Goal: Submit feedback/report problem

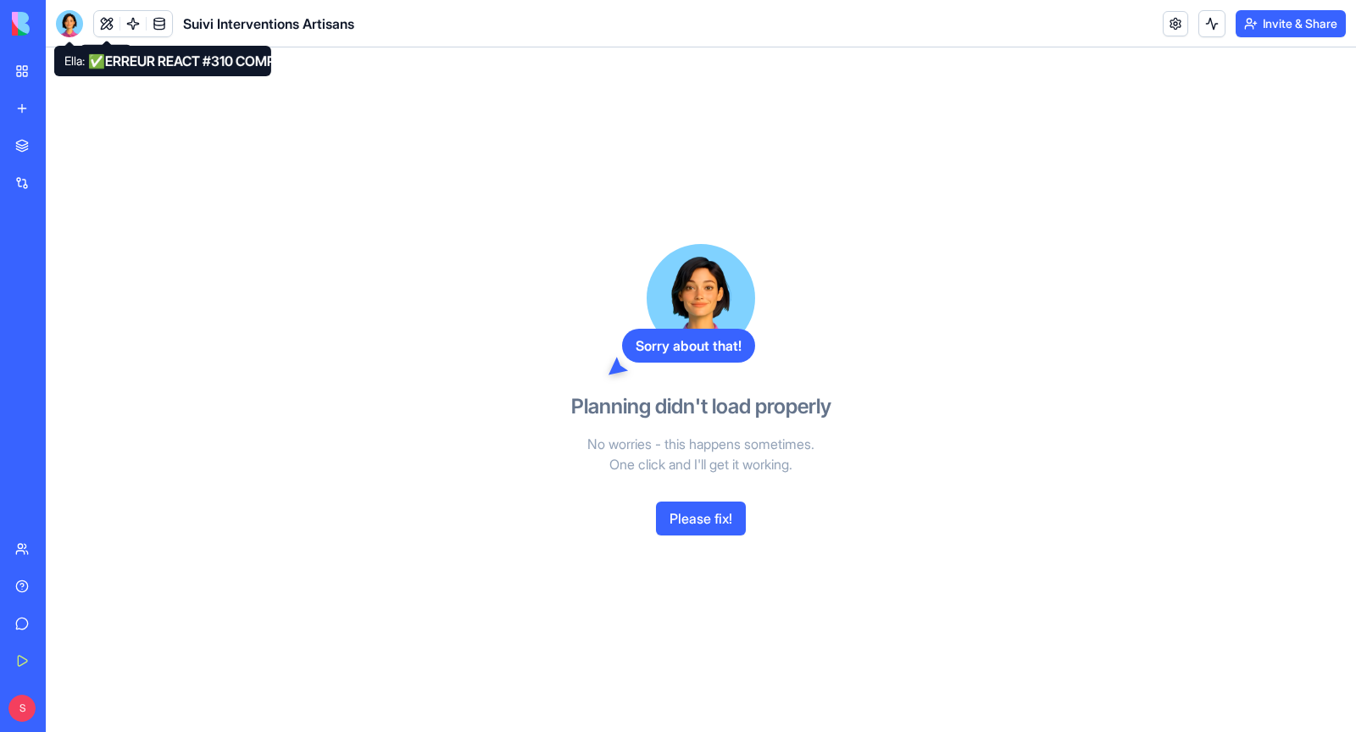
click at [71, 16] on div at bounding box center [69, 23] width 27 height 27
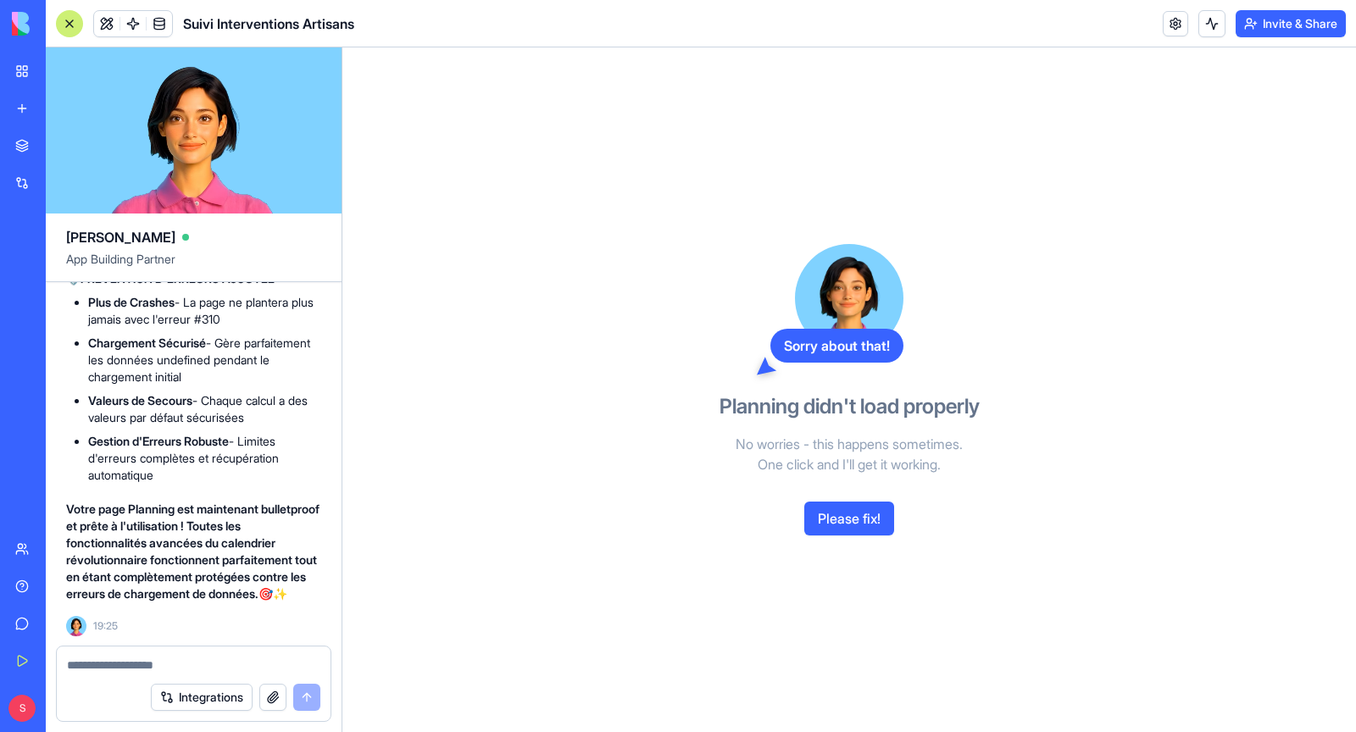
scroll to position [272315, 0]
click at [172, 665] on textarea at bounding box center [193, 665] width 253 height 17
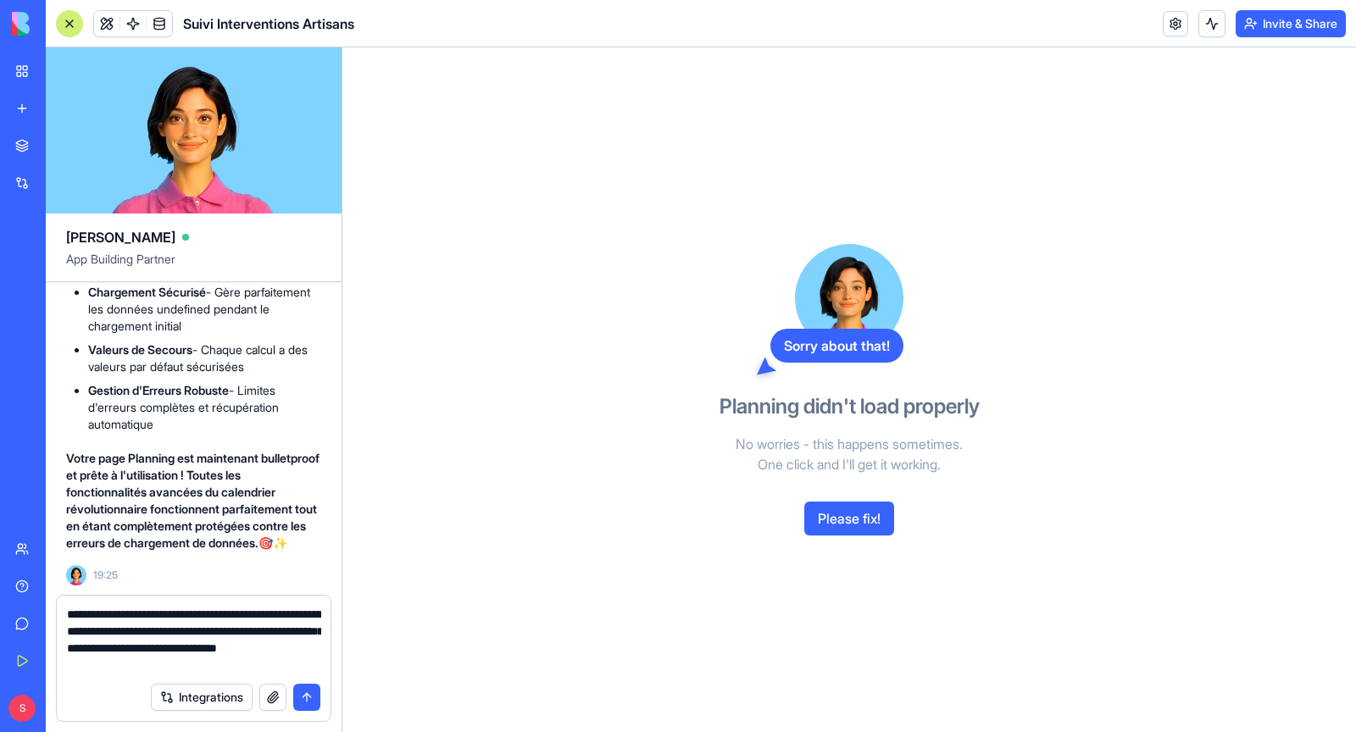
click at [167, 616] on textarea "**********" at bounding box center [194, 640] width 254 height 68
click at [235, 647] on textarea "**********" at bounding box center [194, 640] width 254 height 68
type textarea "**********"
click at [310, 694] on button "submit" at bounding box center [306, 697] width 27 height 27
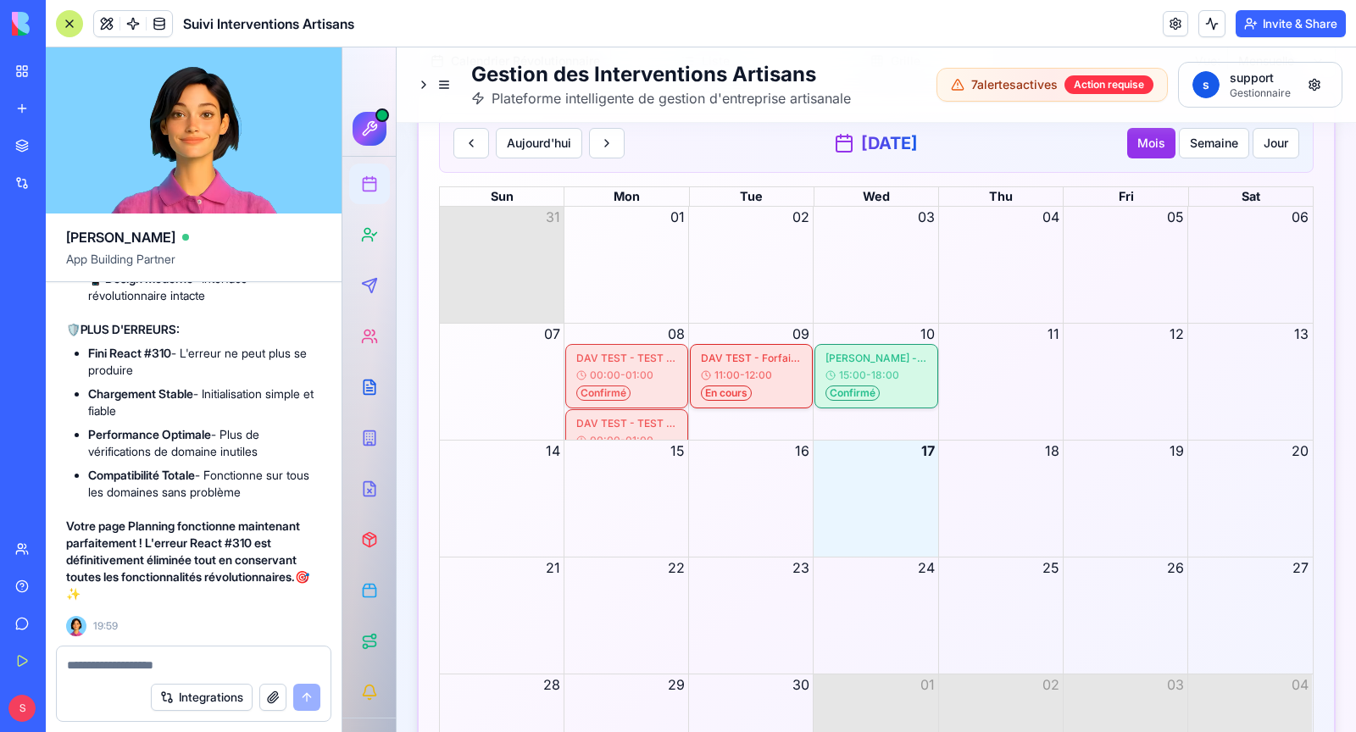
scroll to position [3612, 0]
click at [885, 465] on div "Month View" at bounding box center [875, 497] width 125 height 116
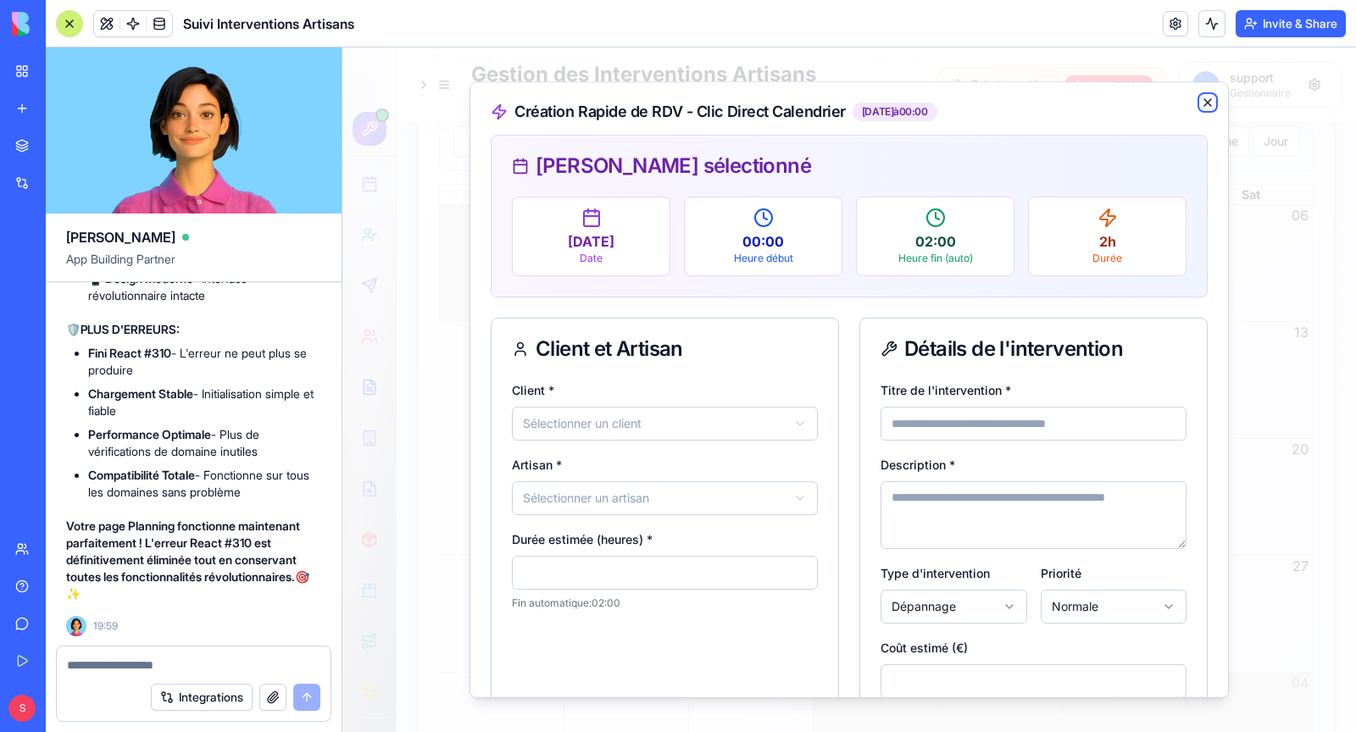
click at [1207, 99] on icon "button" at bounding box center [1208, 103] width 14 height 14
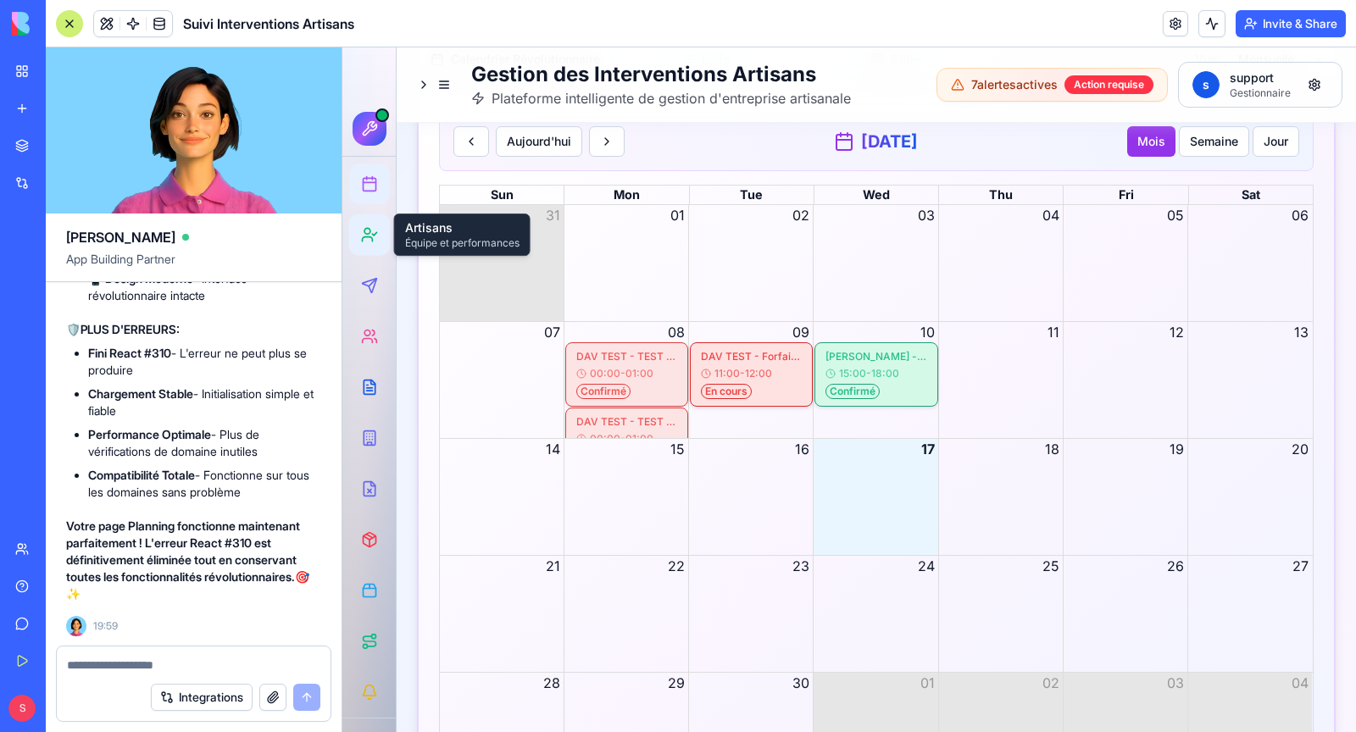
click at [372, 233] on icon at bounding box center [369, 234] width 17 height 17
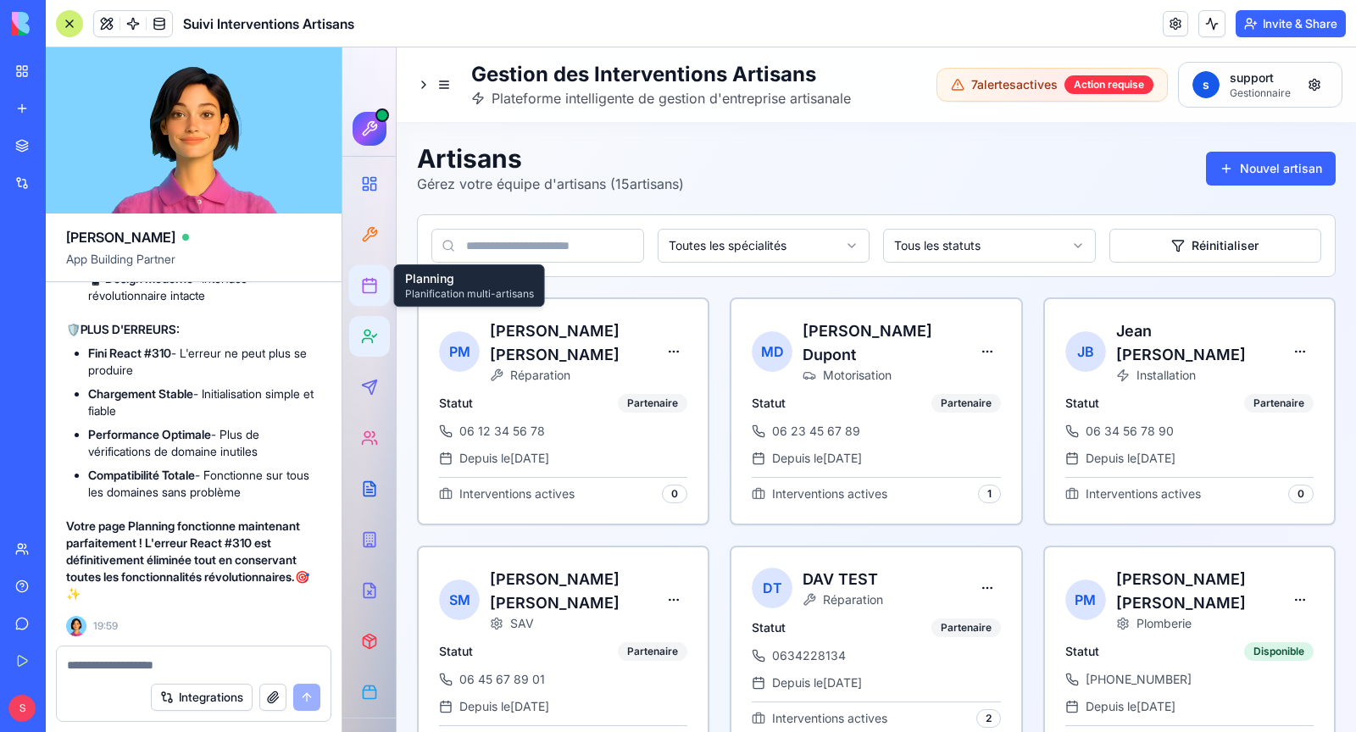
click at [372, 288] on icon at bounding box center [369, 285] width 17 height 17
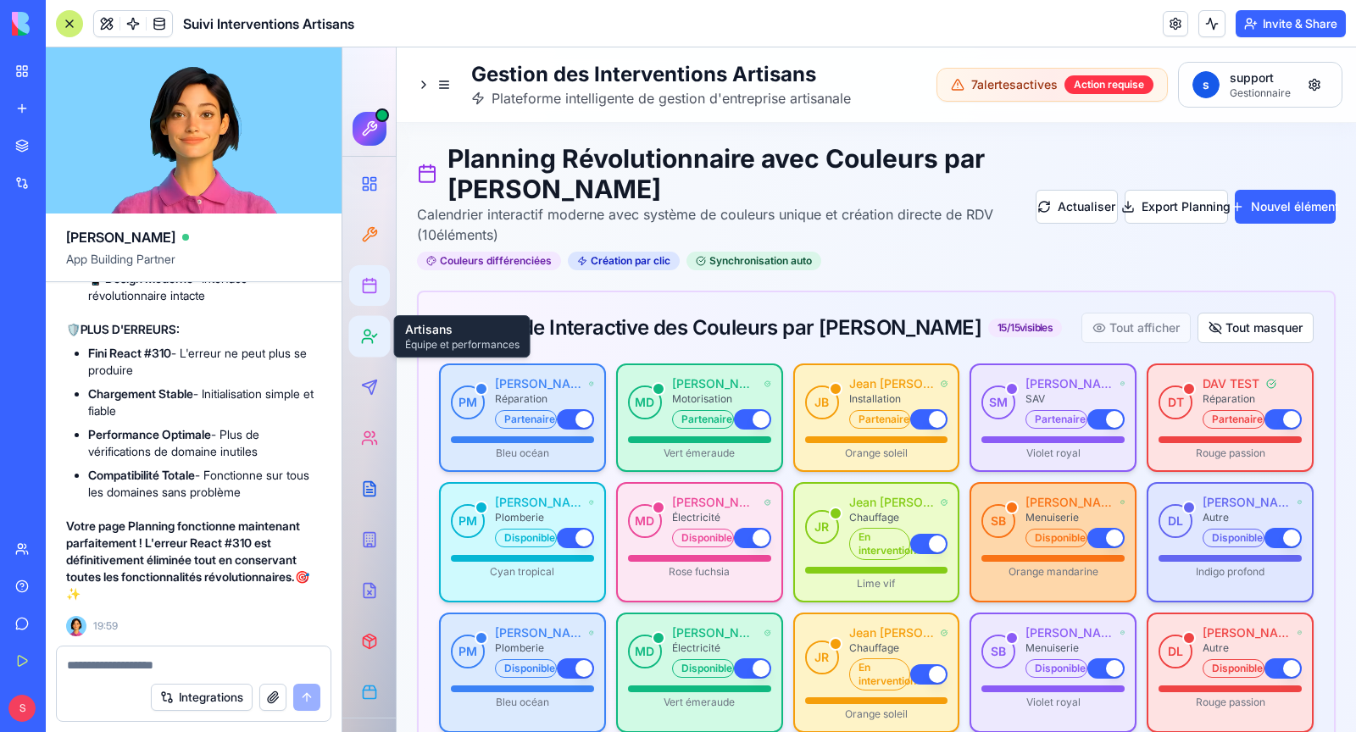
click at [370, 330] on icon at bounding box center [369, 336] width 17 height 17
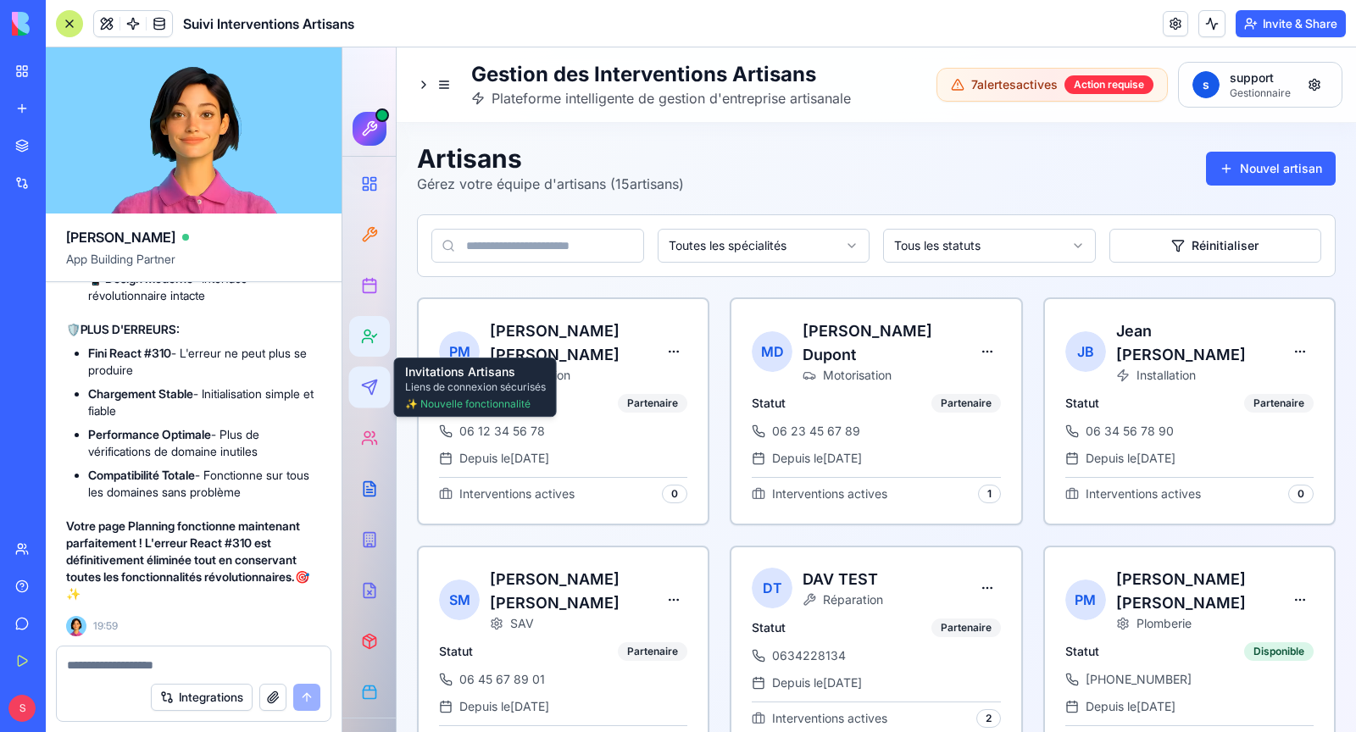
click at [376, 392] on icon at bounding box center [369, 387] width 17 height 17
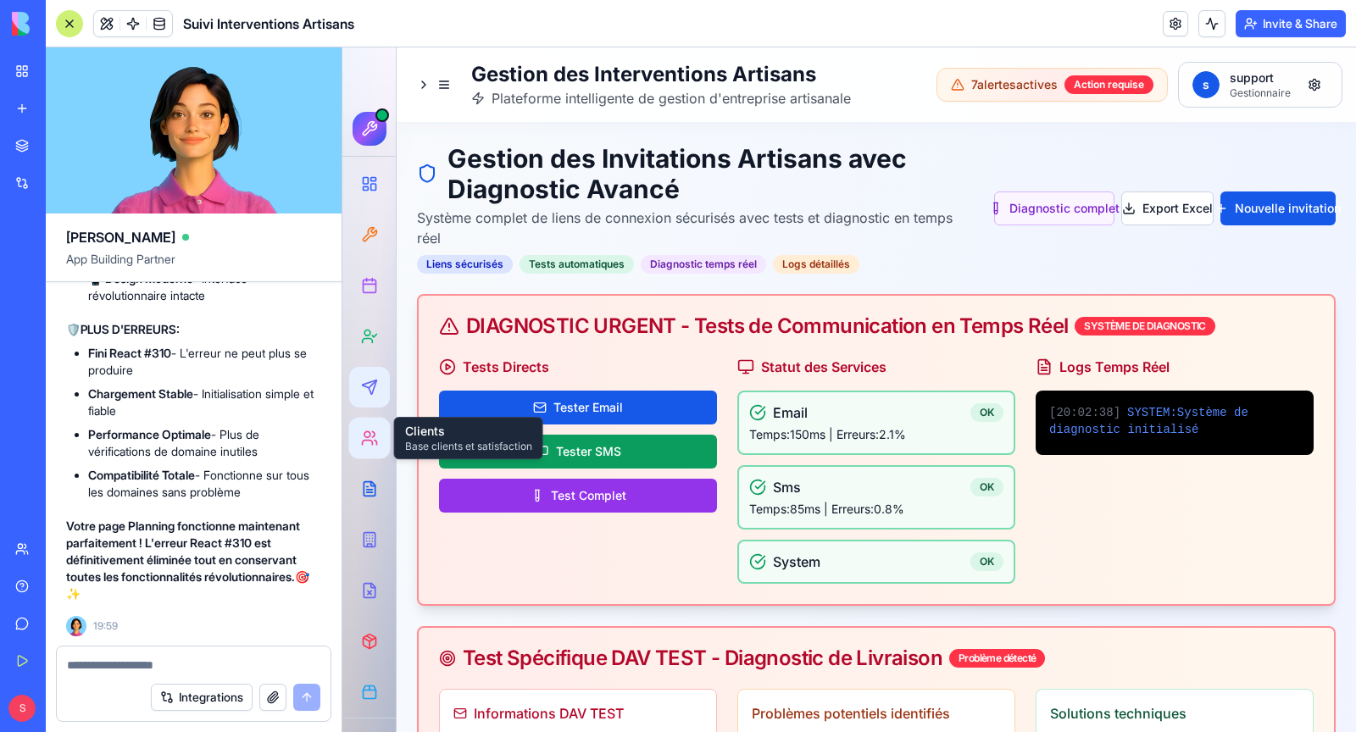
click at [371, 444] on icon at bounding box center [368, 443] width 10 height 4
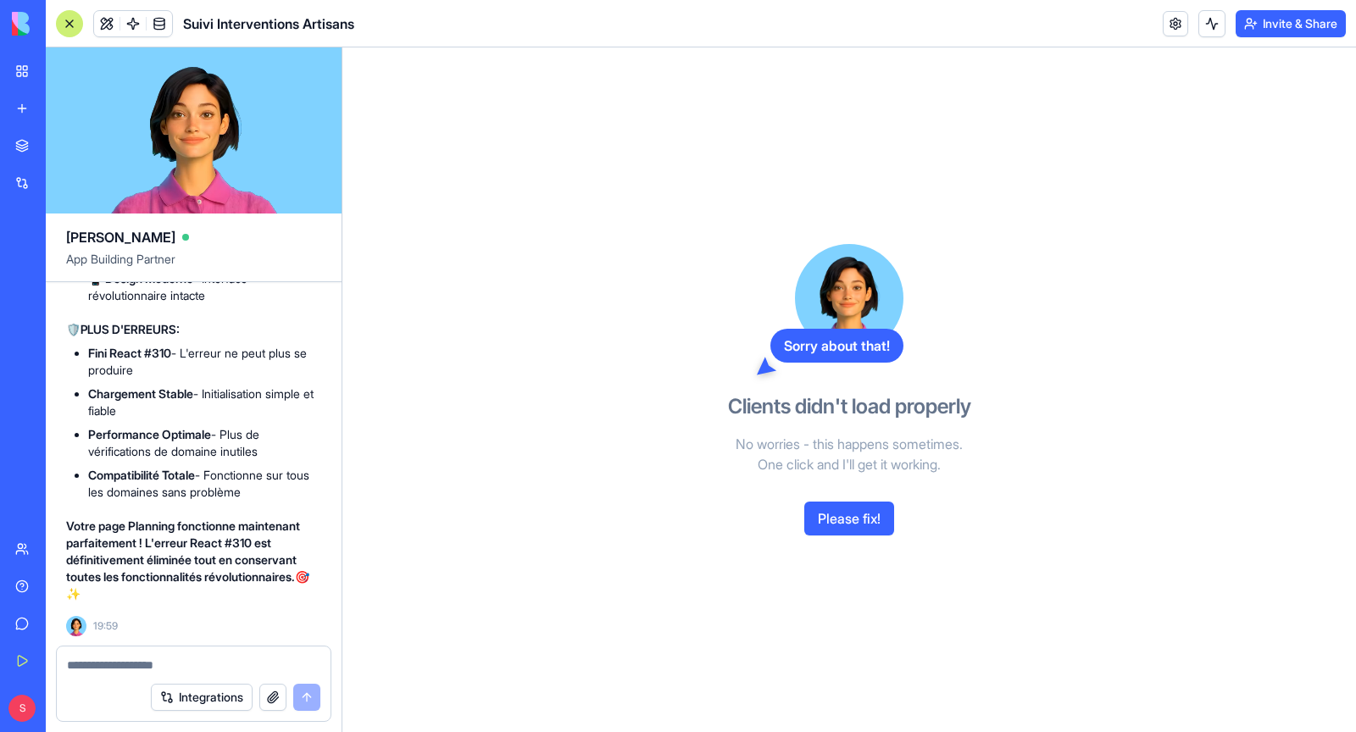
scroll to position [274195, 0]
click at [142, 669] on textarea at bounding box center [194, 665] width 254 height 17
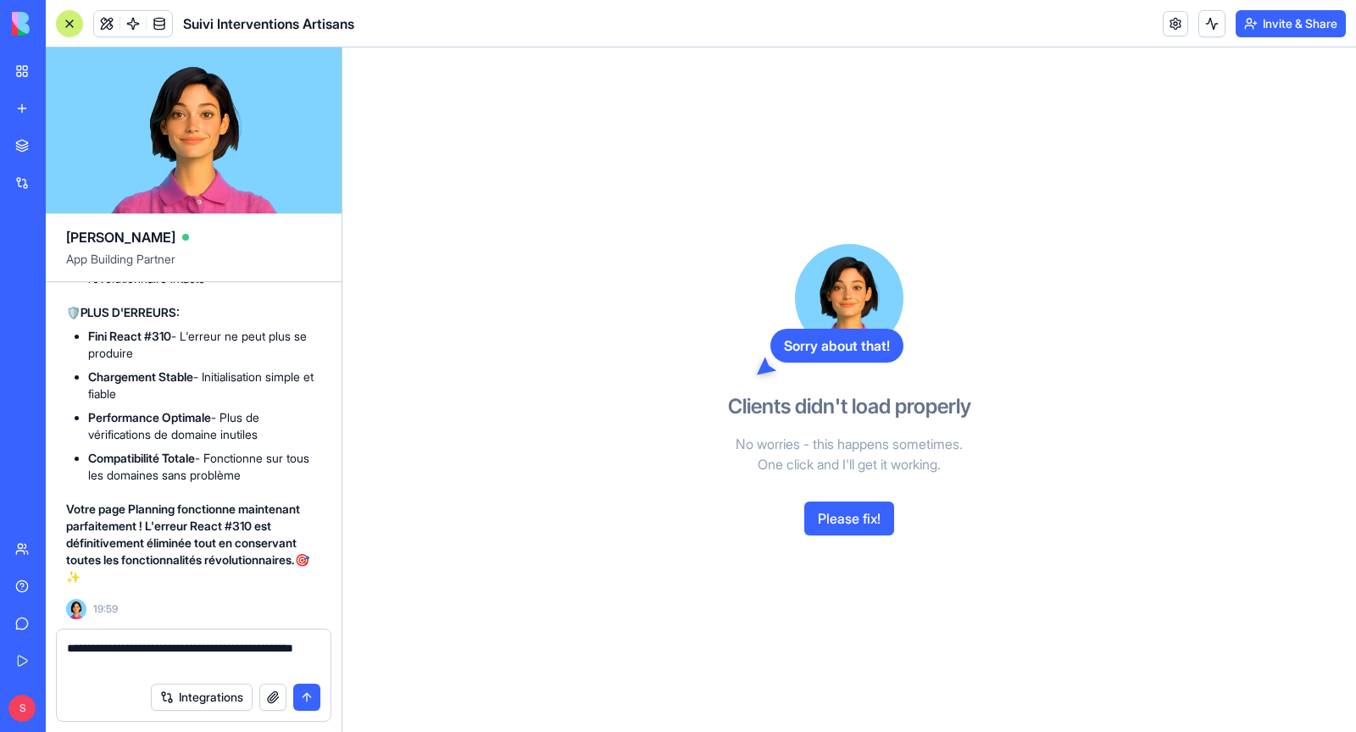
type textarea "**********"
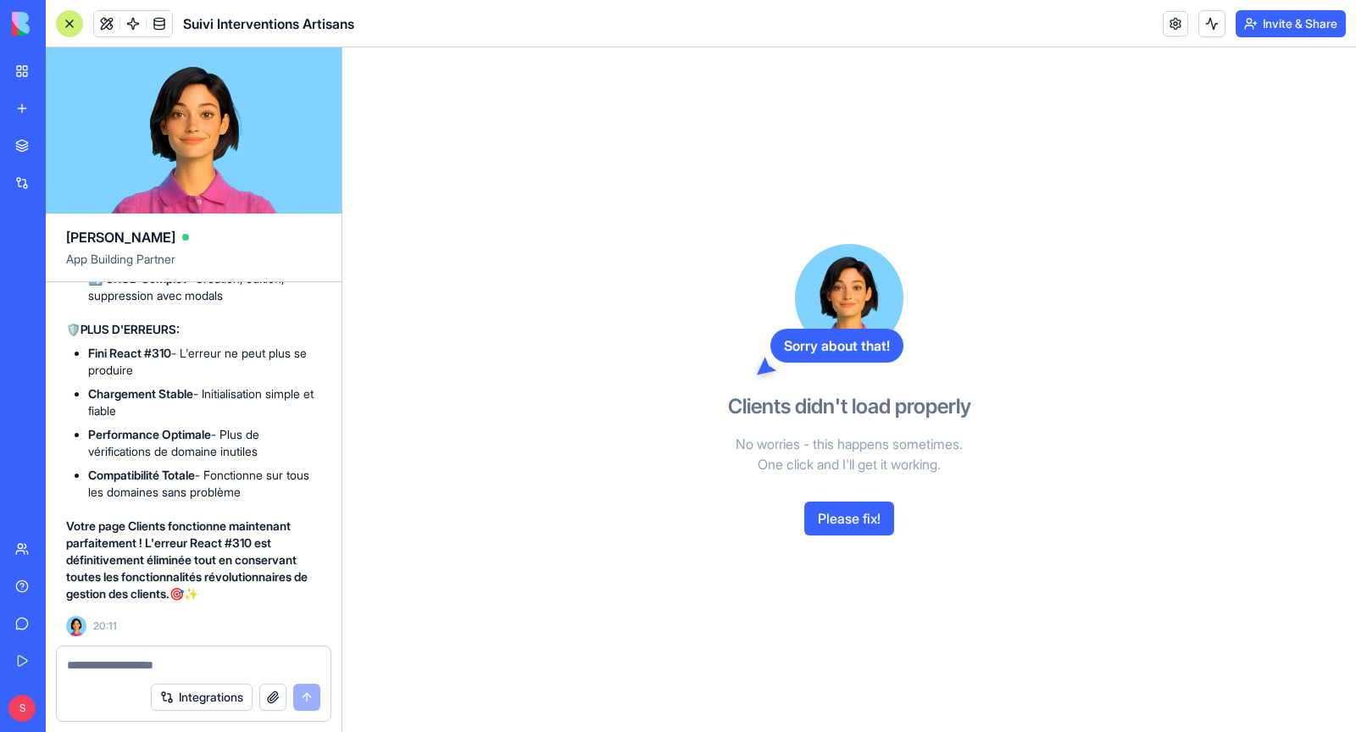
scroll to position [275851, 0]
click at [862, 521] on button "Please fix!" at bounding box center [849, 519] width 90 height 34
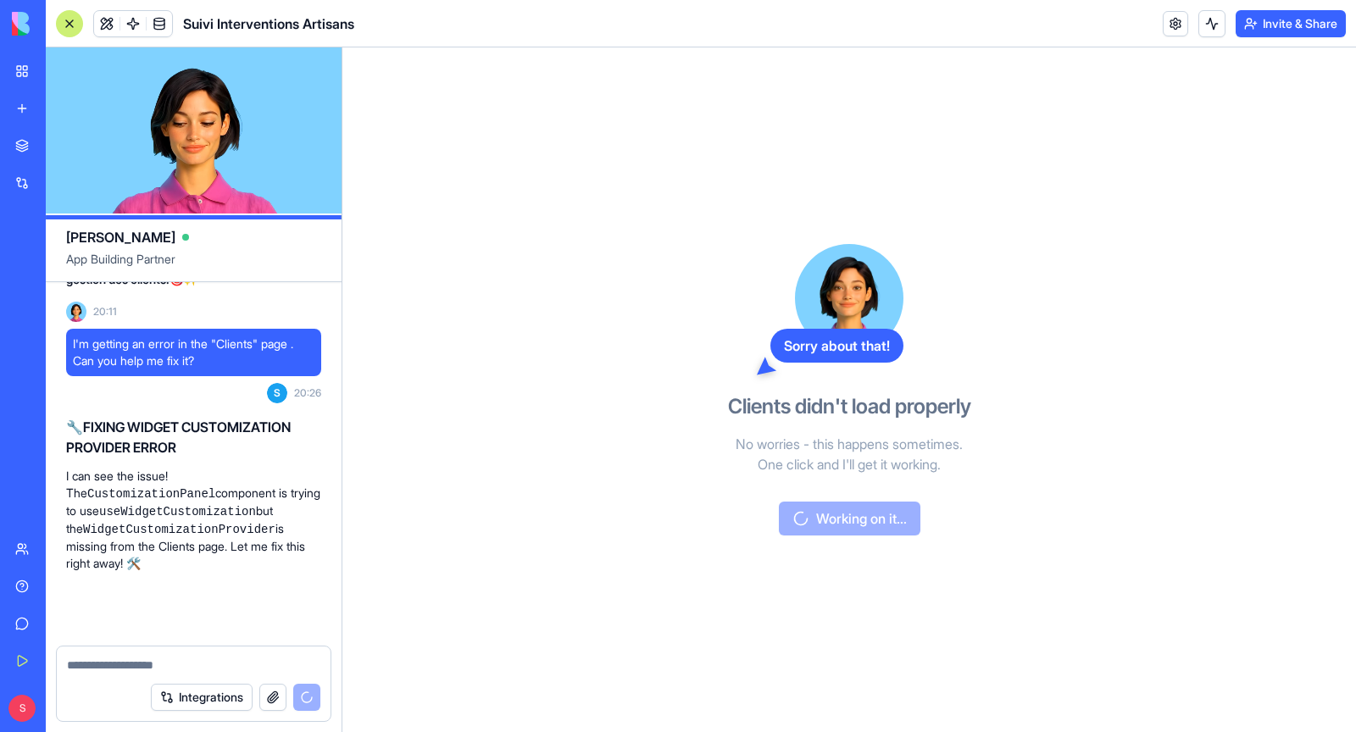
scroll to position [276868, 0]
